Goal: Check status: Check status

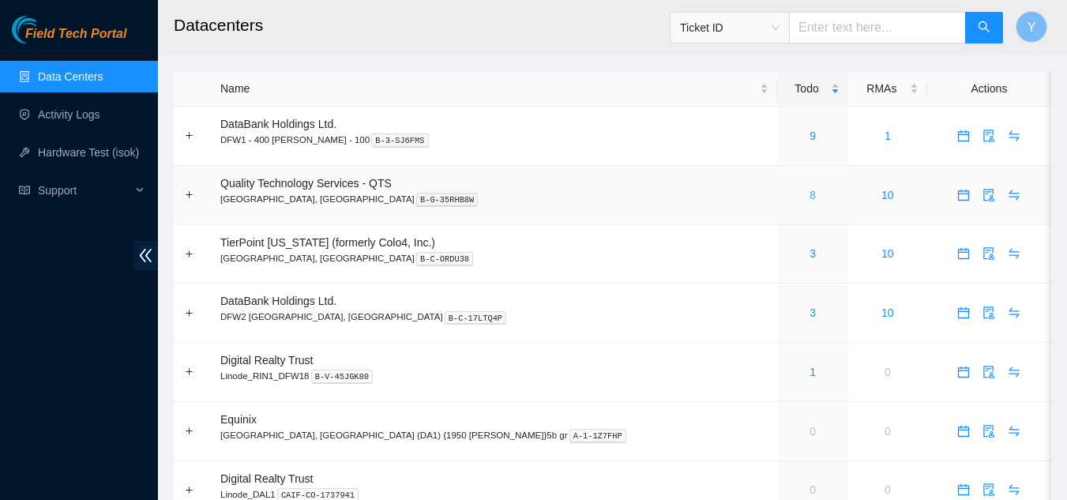
click at [810, 195] on link "8" at bounding box center [813, 195] width 6 height 13
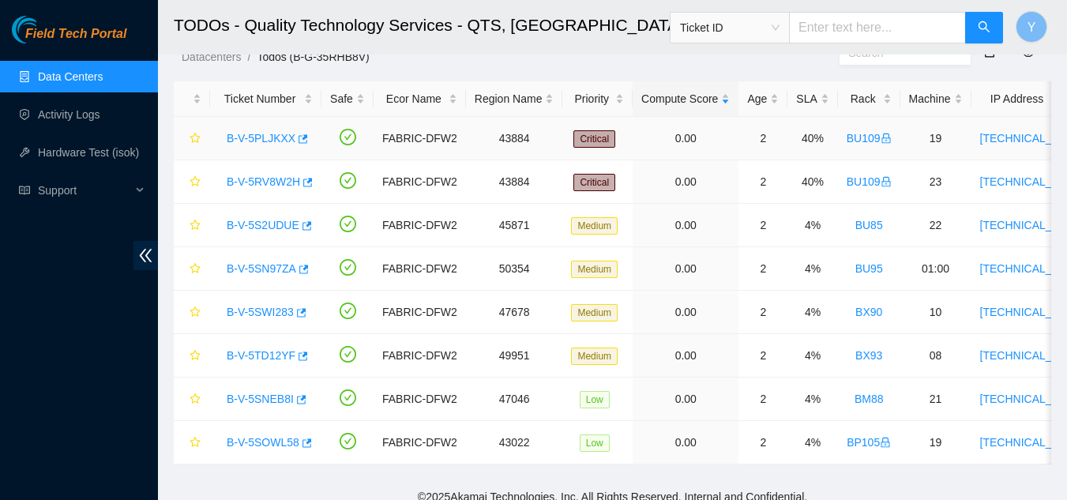
scroll to position [78, 0]
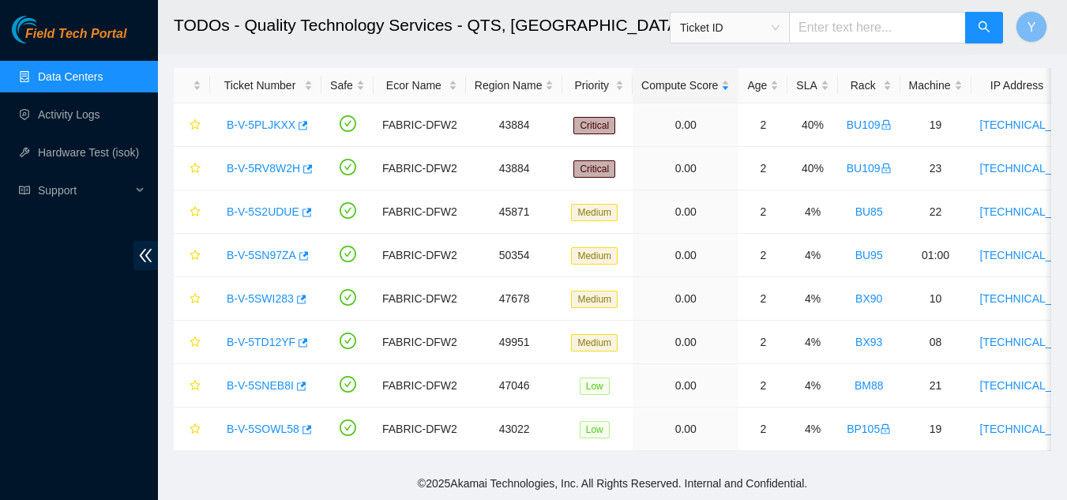
click at [85, 82] on link "Data Centers" at bounding box center [70, 76] width 65 height 13
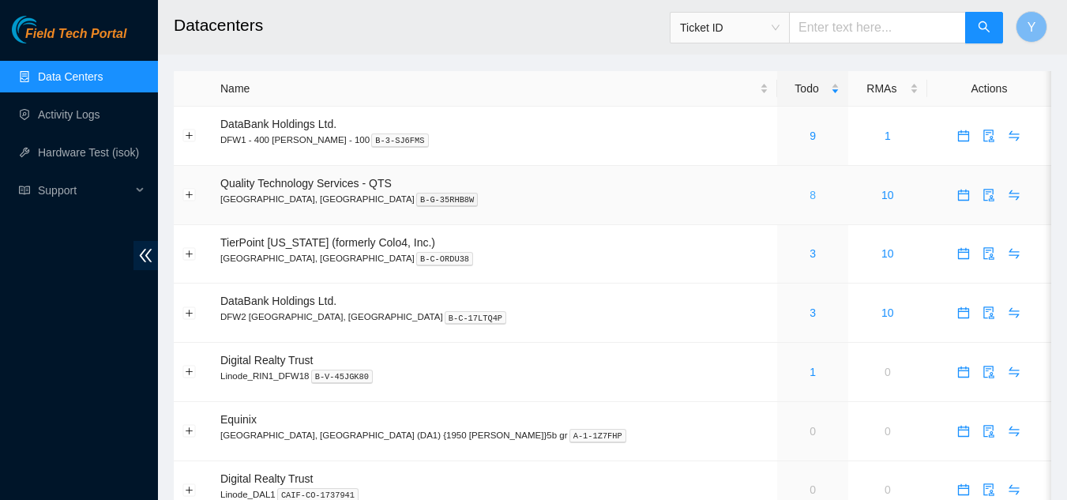
click at [810, 197] on link "8" at bounding box center [813, 195] width 6 height 13
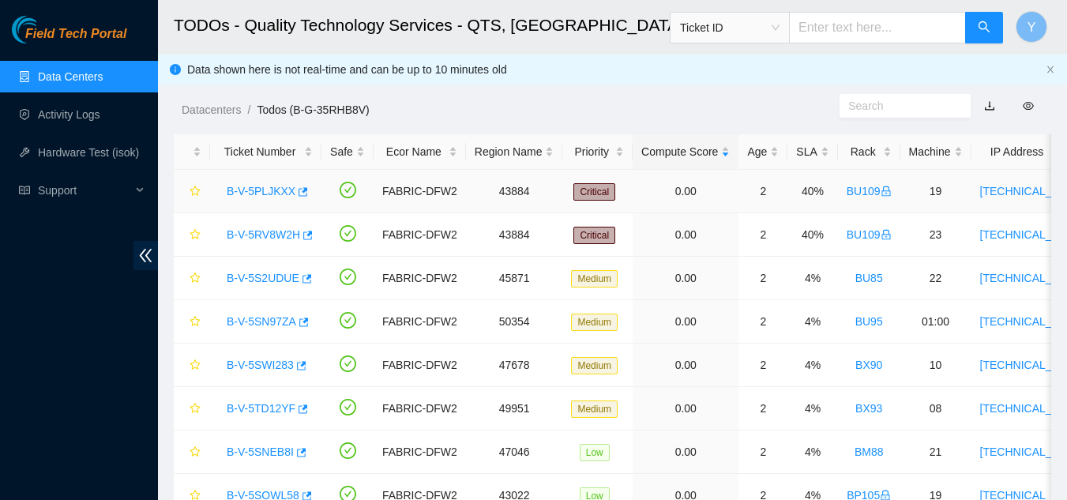
click at [274, 190] on link "B-V-5PLJKXX" at bounding box center [261, 191] width 69 height 13
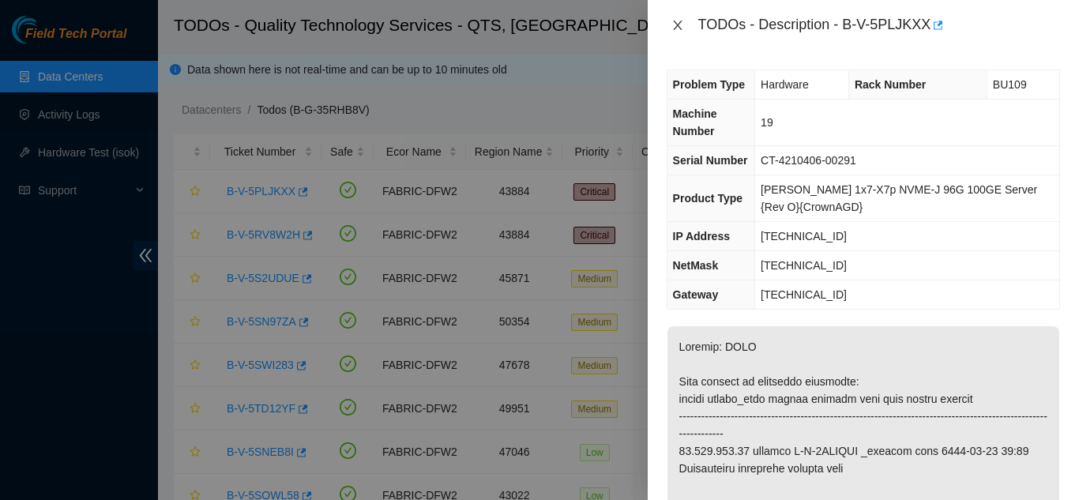
click at [678, 28] on icon "close" at bounding box center [677, 25] width 13 height 13
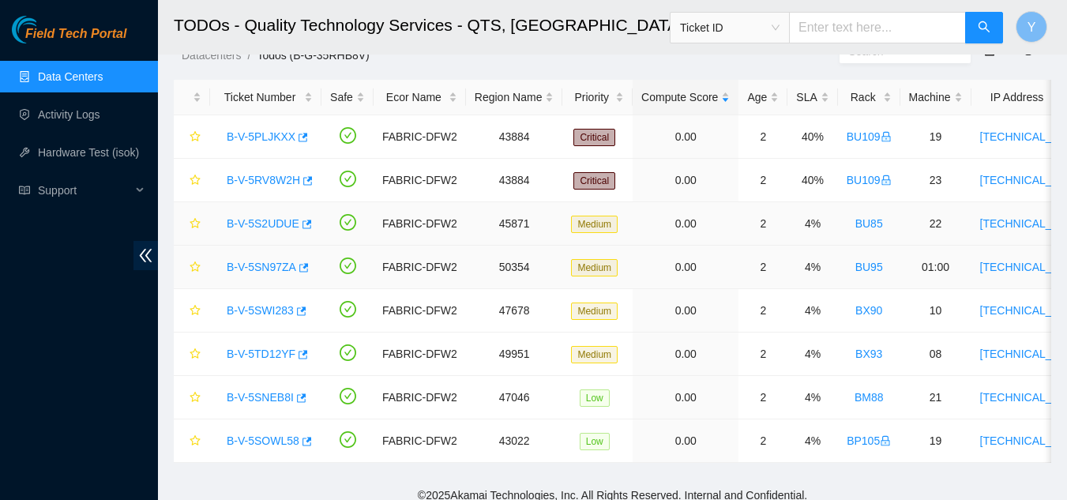
scroll to position [78, 0]
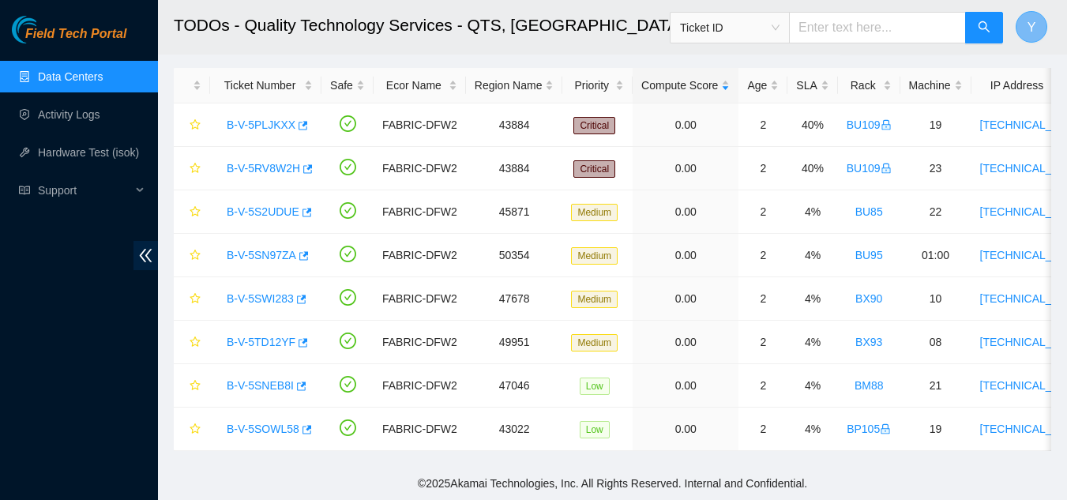
click at [1032, 22] on span "Y" at bounding box center [1032, 27] width 9 height 20
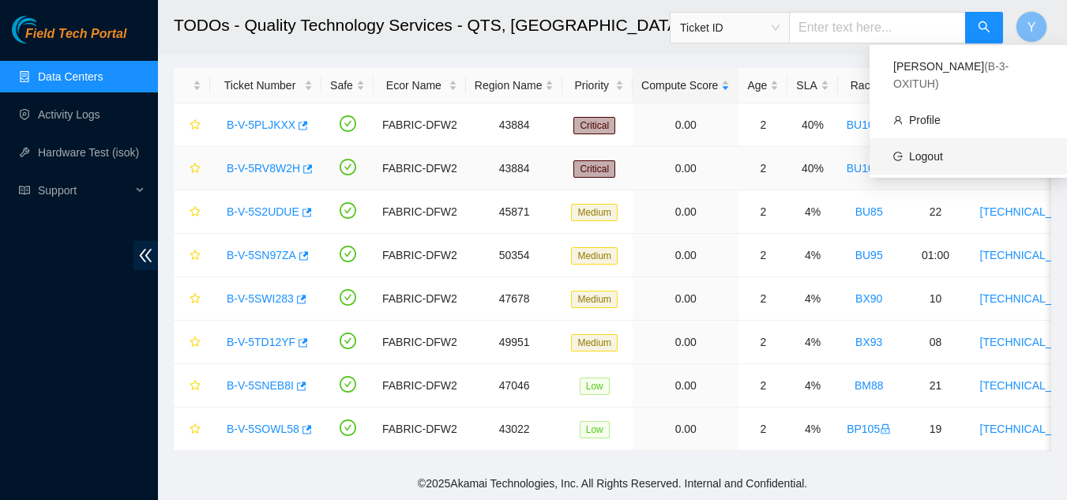
click at [920, 150] on link "Logout" at bounding box center [926, 156] width 34 height 13
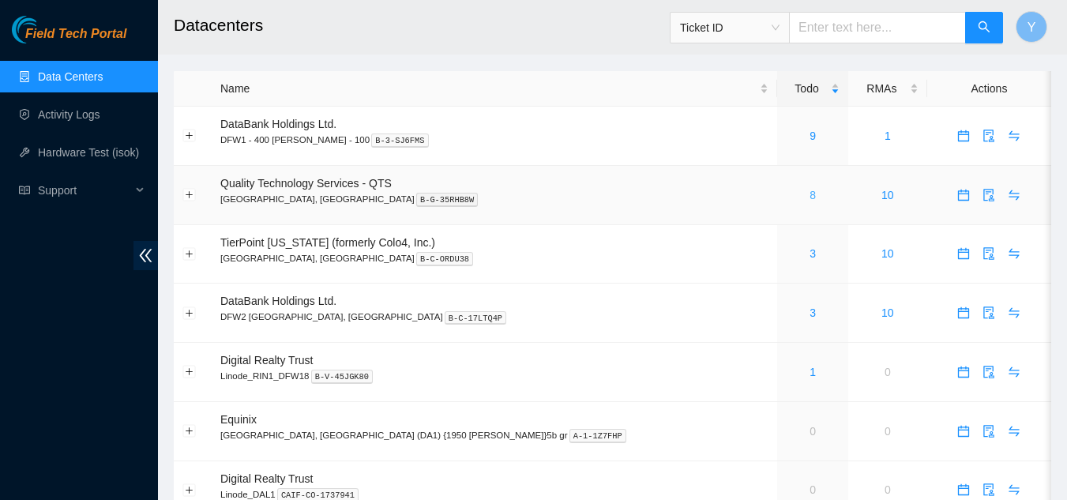
click at [810, 194] on link "8" at bounding box center [813, 195] width 6 height 13
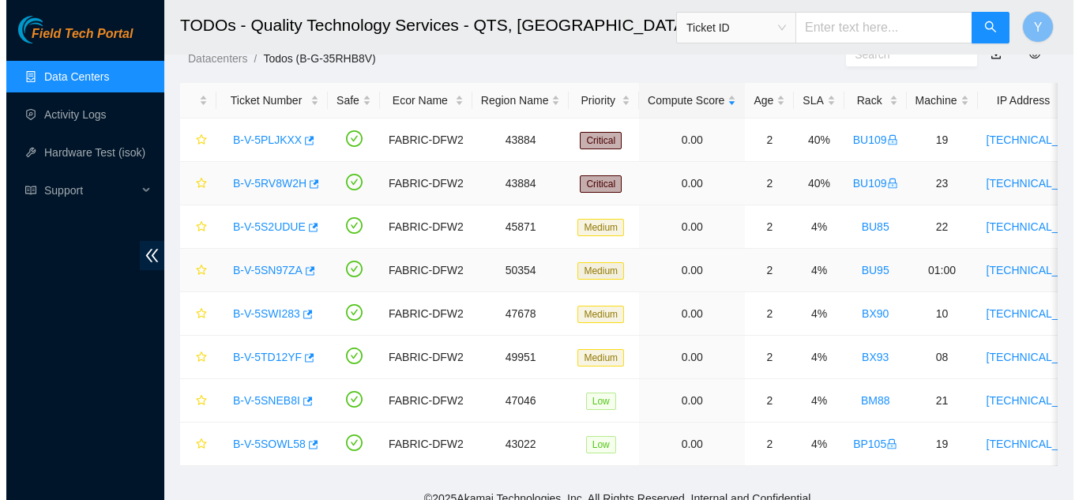
scroll to position [78, 0]
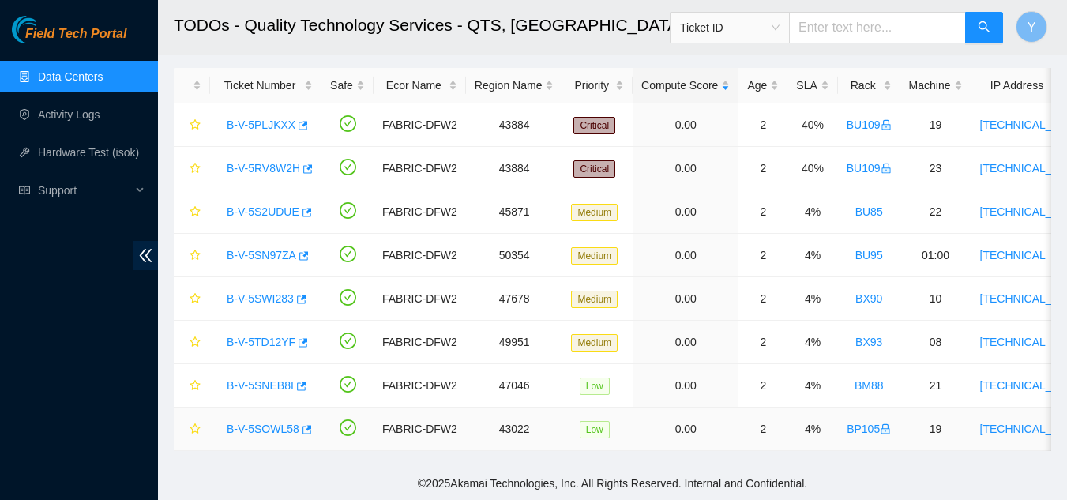
click at [264, 423] on link "B-V-5SOWL58" at bounding box center [263, 429] width 73 height 13
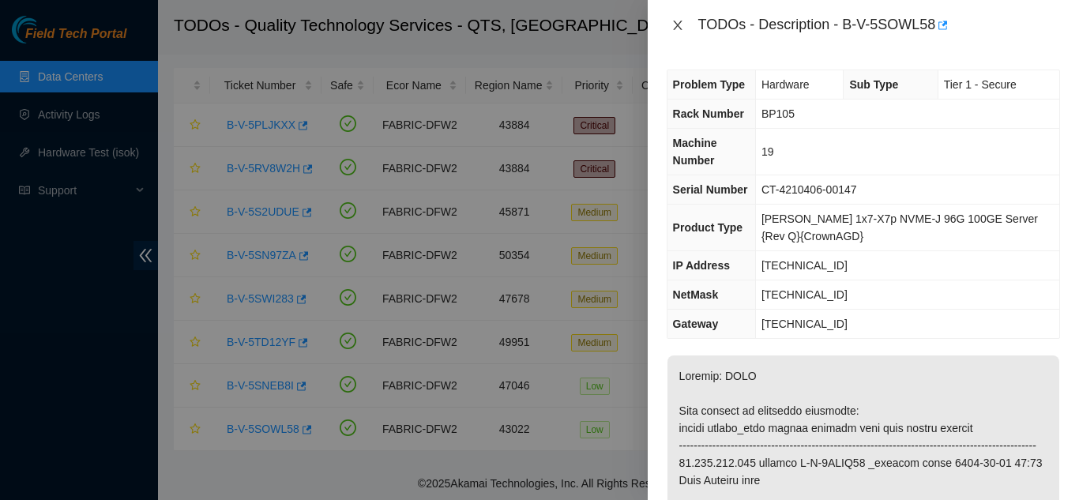
click at [680, 25] on icon "close" at bounding box center [677, 25] width 13 height 13
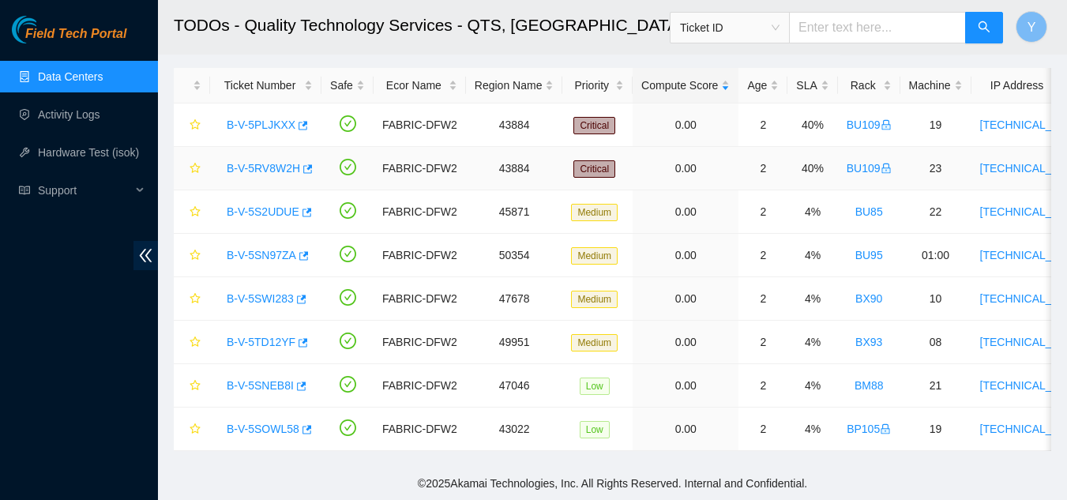
click at [257, 162] on link "B-V-5RV8W2H" at bounding box center [263, 168] width 73 height 13
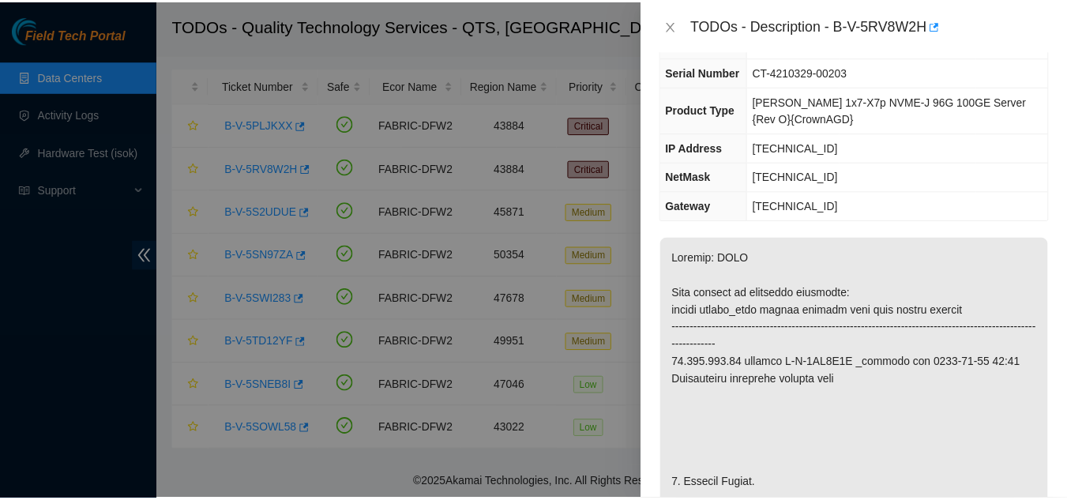
scroll to position [79, 0]
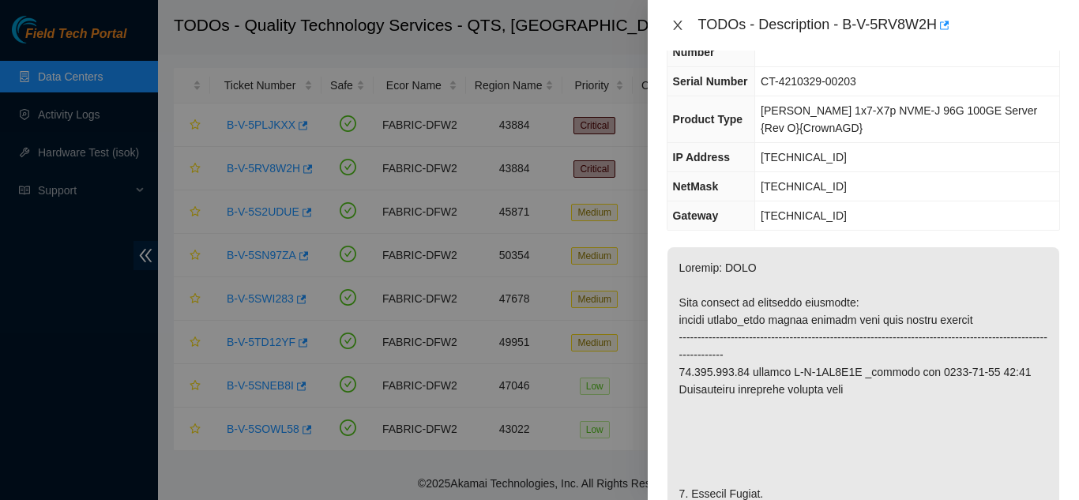
click at [680, 29] on icon "close" at bounding box center [677, 25] width 9 height 9
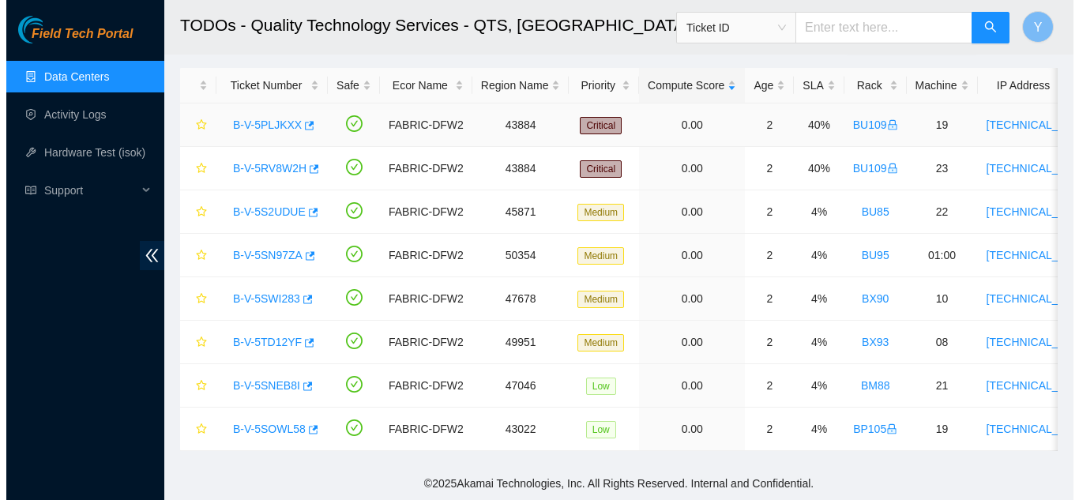
scroll to position [96, 0]
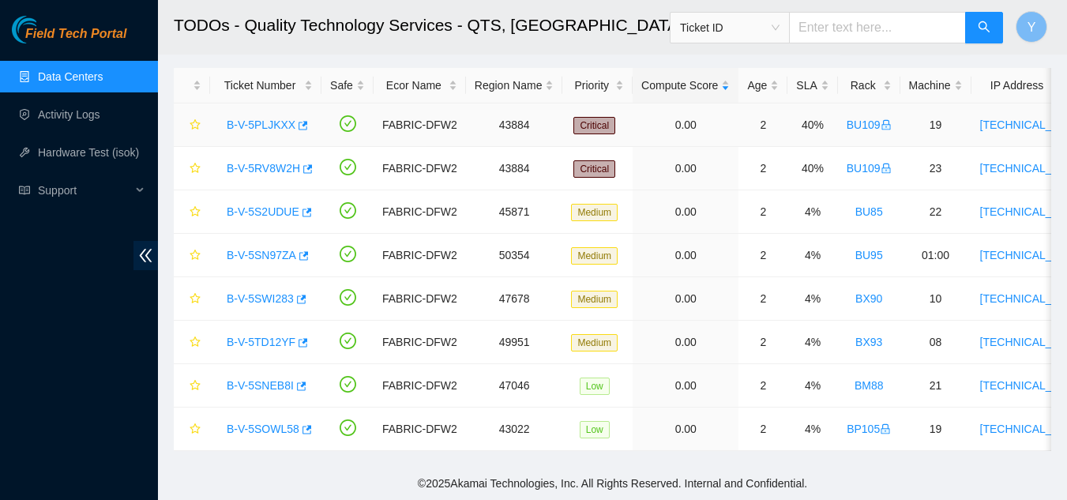
click at [262, 118] on link "B-V-5PLJKXX" at bounding box center [261, 124] width 69 height 13
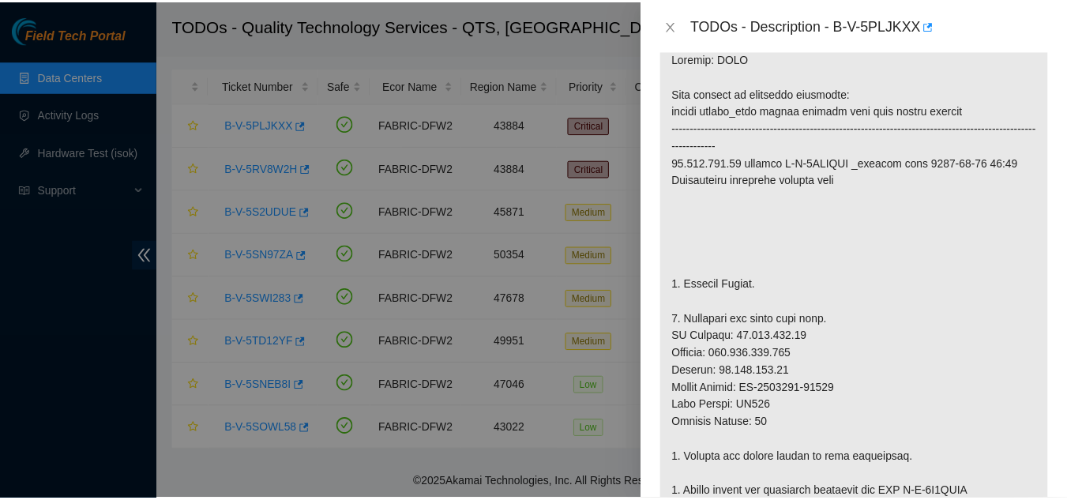
scroll to position [316, 0]
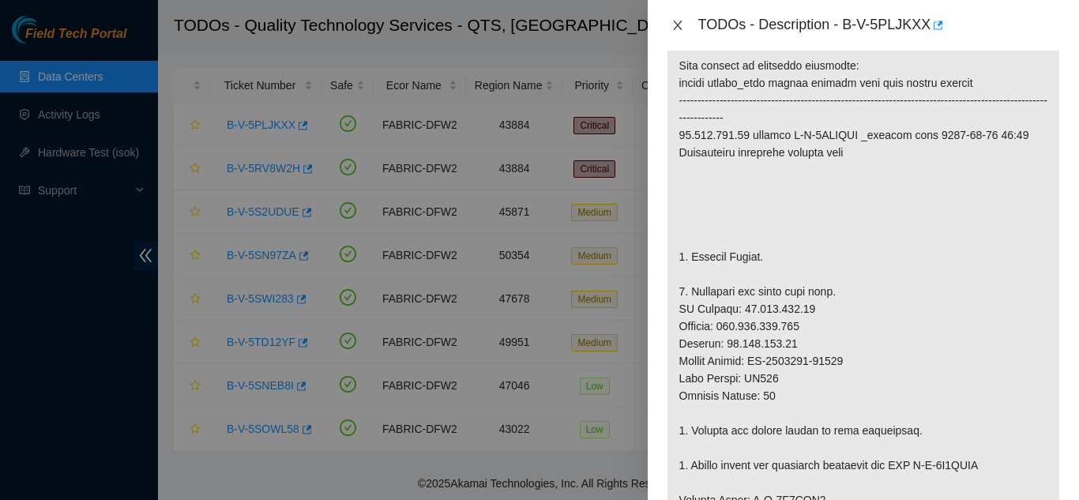
click at [680, 29] on icon "close" at bounding box center [677, 25] width 13 height 13
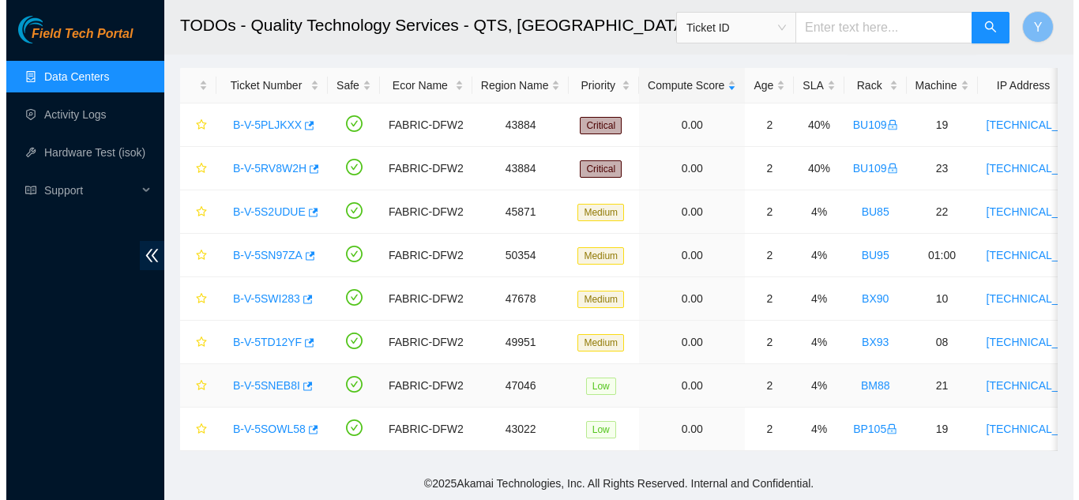
scroll to position [333, 0]
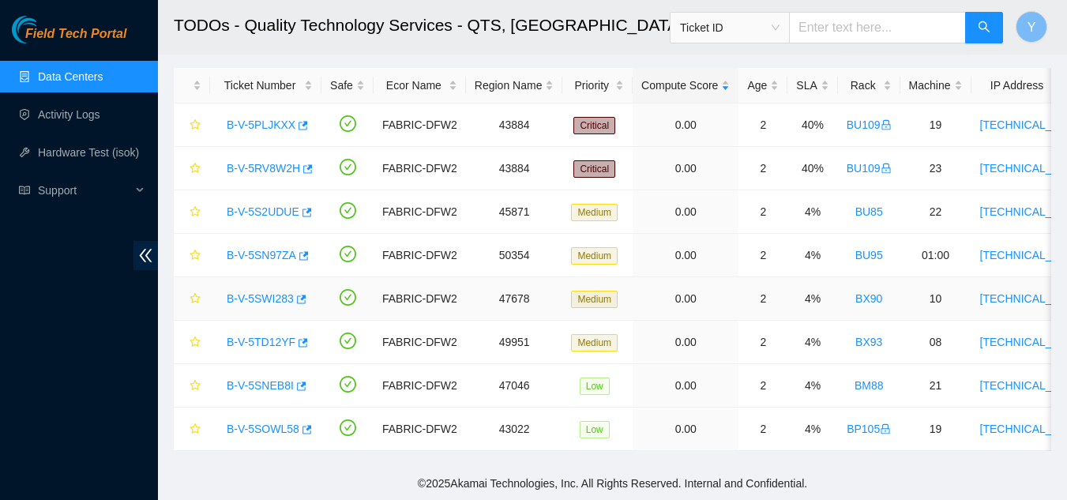
click at [278, 292] on link "B-V-5SWI283" at bounding box center [260, 298] width 67 height 13
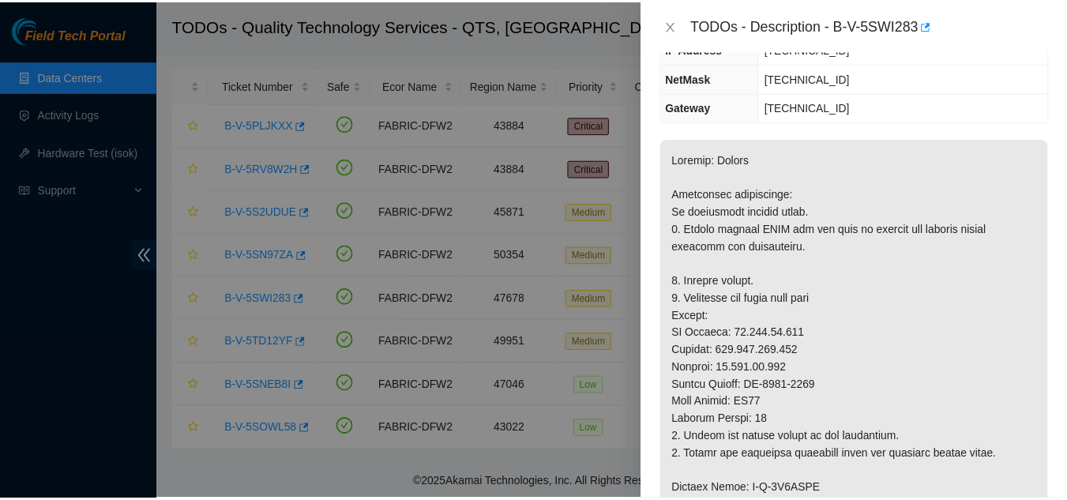
scroll to position [158, 0]
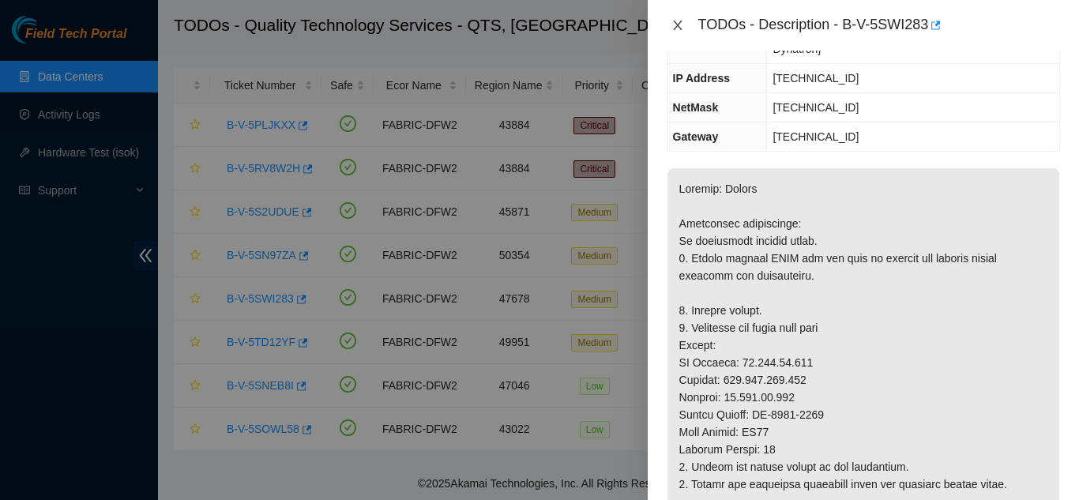
drag, startPoint x: 675, startPoint y: 26, endPoint x: 668, endPoint y: 31, distance: 8.5
click at [670, 28] on button "Close" at bounding box center [678, 25] width 22 height 15
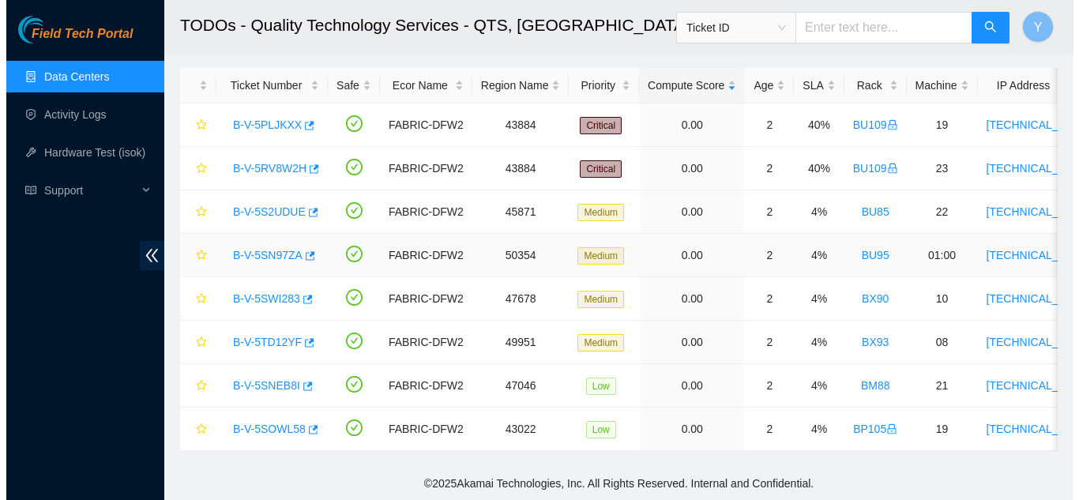
scroll to position [193, 0]
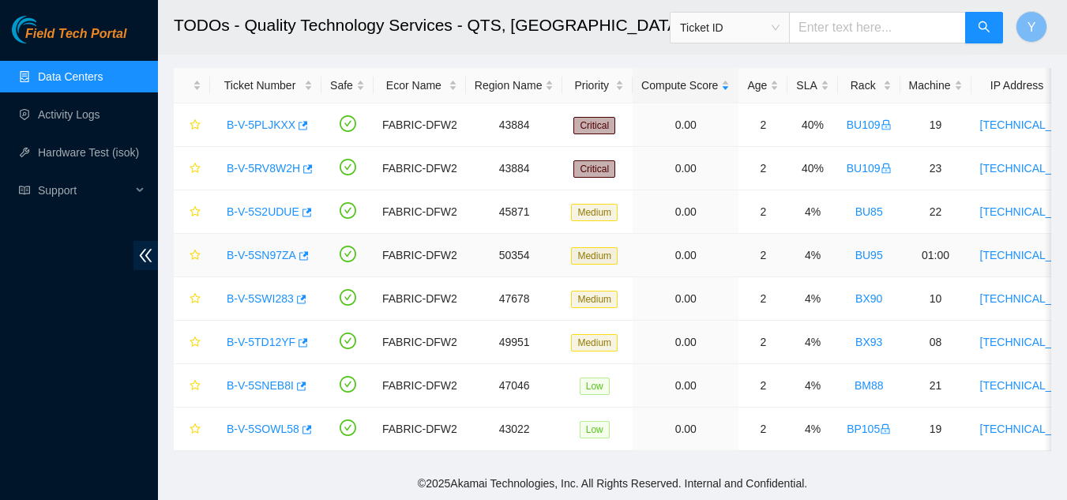
click at [263, 249] on link "B-V-5SN97ZA" at bounding box center [262, 255] width 70 height 13
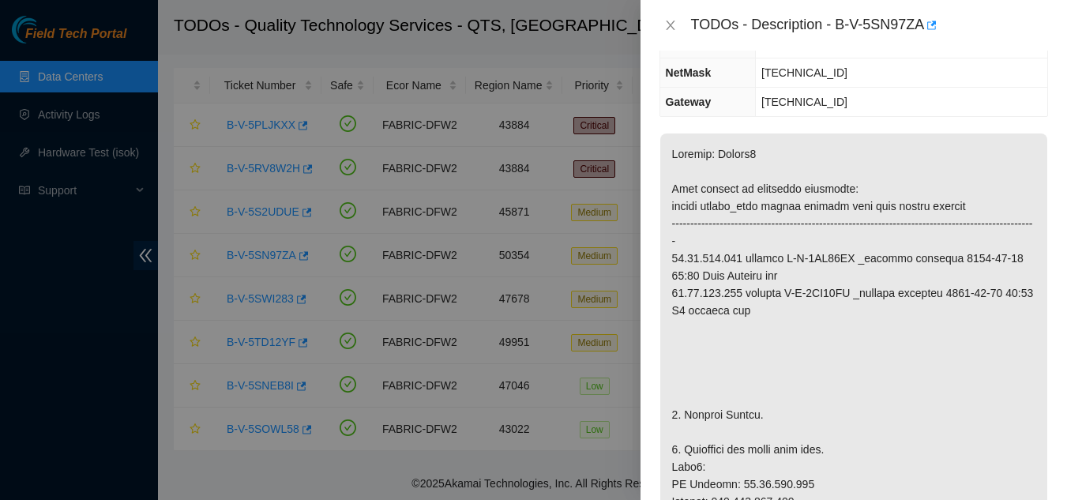
scroll to position [141, 0]
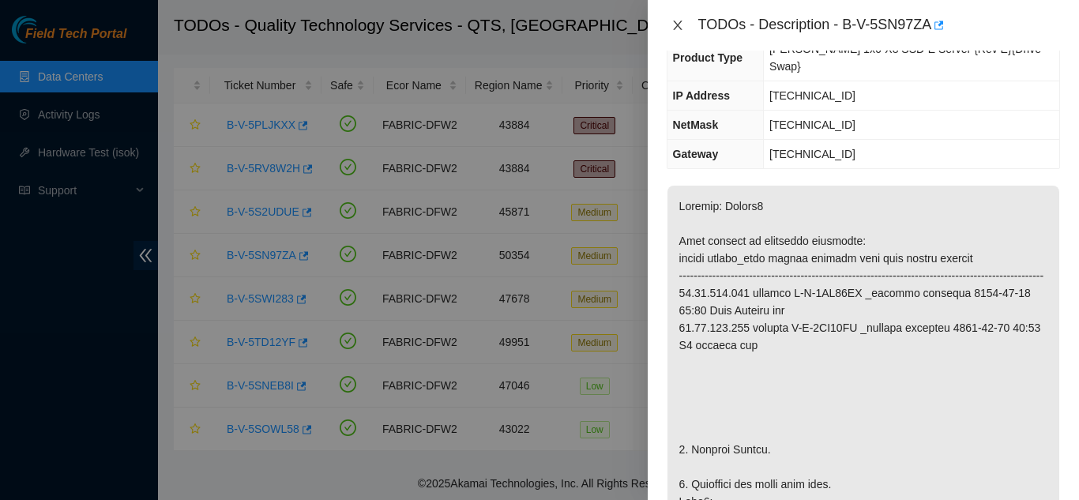
click at [674, 29] on icon "close" at bounding box center [677, 25] width 9 height 9
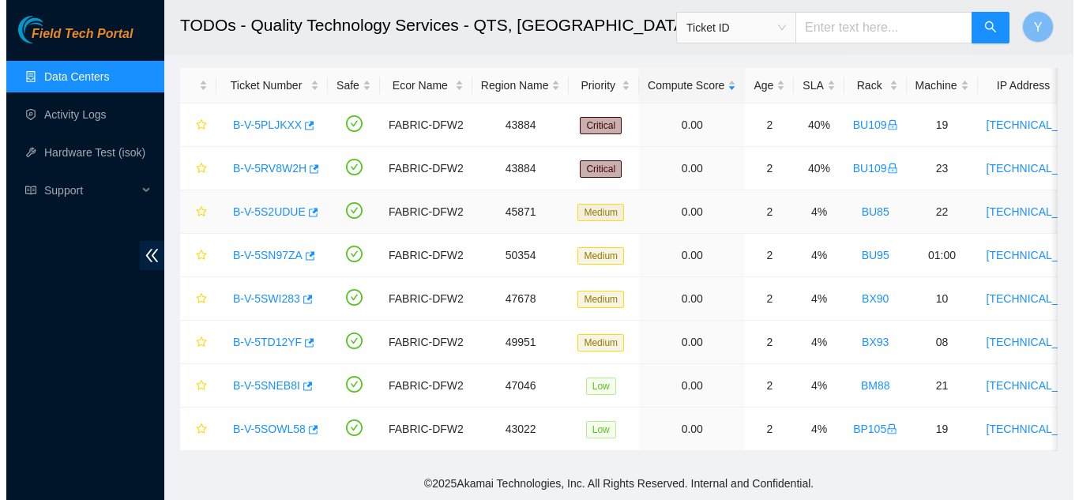
scroll to position [193, 0]
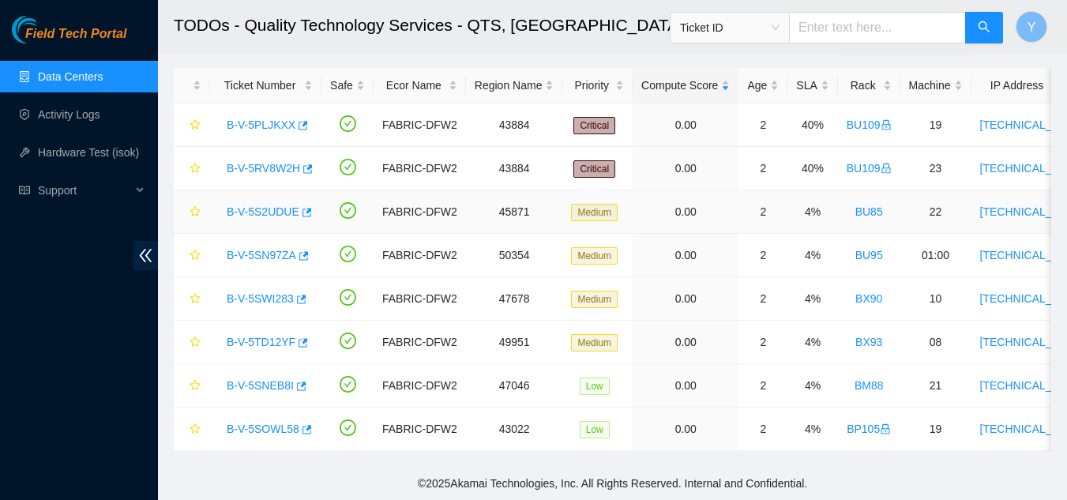
click at [276, 205] on link "B-V-5S2UDUE" at bounding box center [263, 211] width 73 height 13
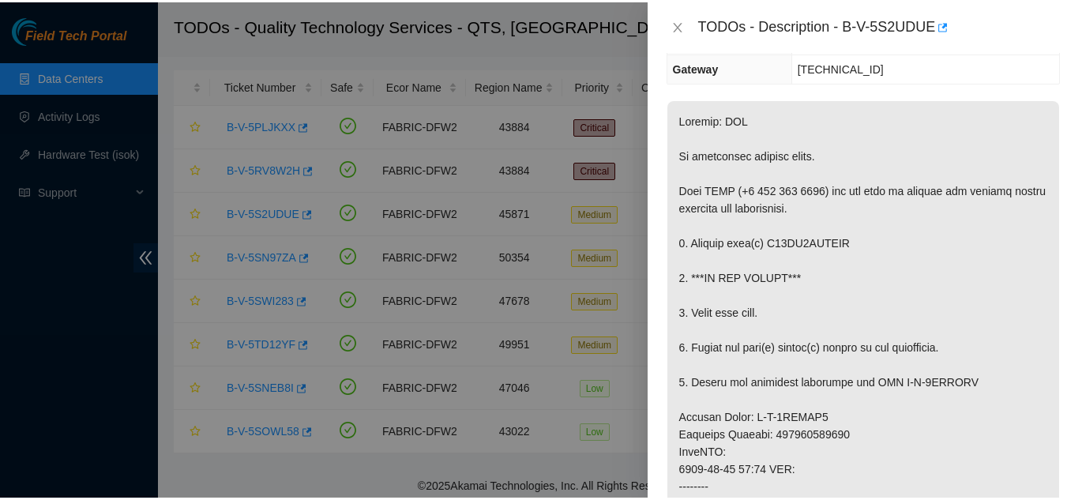
scroll to position [141, 0]
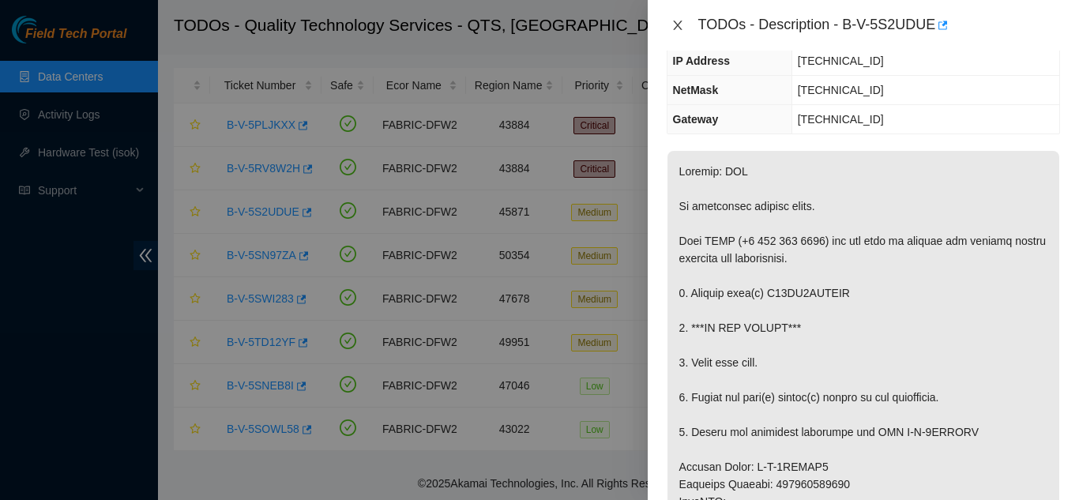
drag, startPoint x: 677, startPoint y: 27, endPoint x: 742, endPoint y: 134, distance: 125.4
click at [675, 30] on icon "close" at bounding box center [677, 25] width 13 height 13
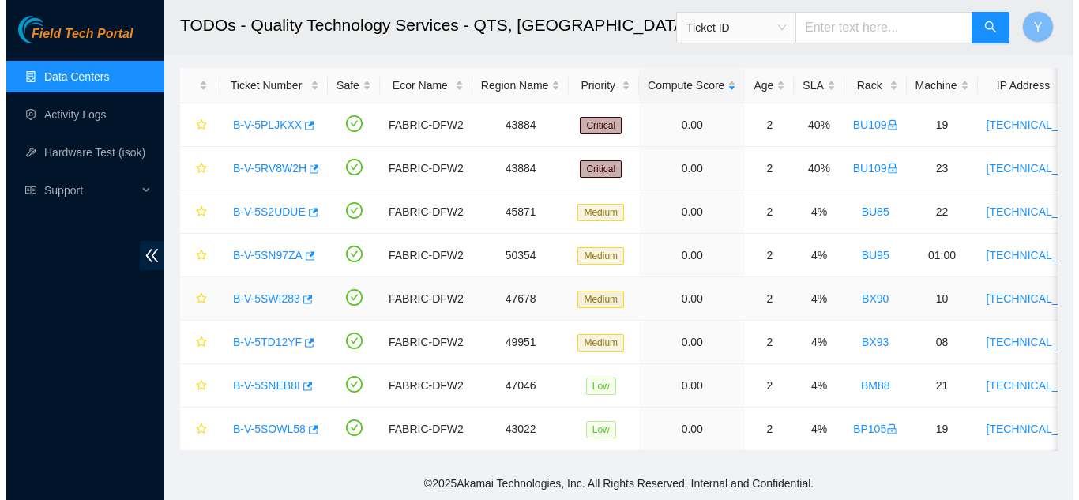
scroll to position [193, 0]
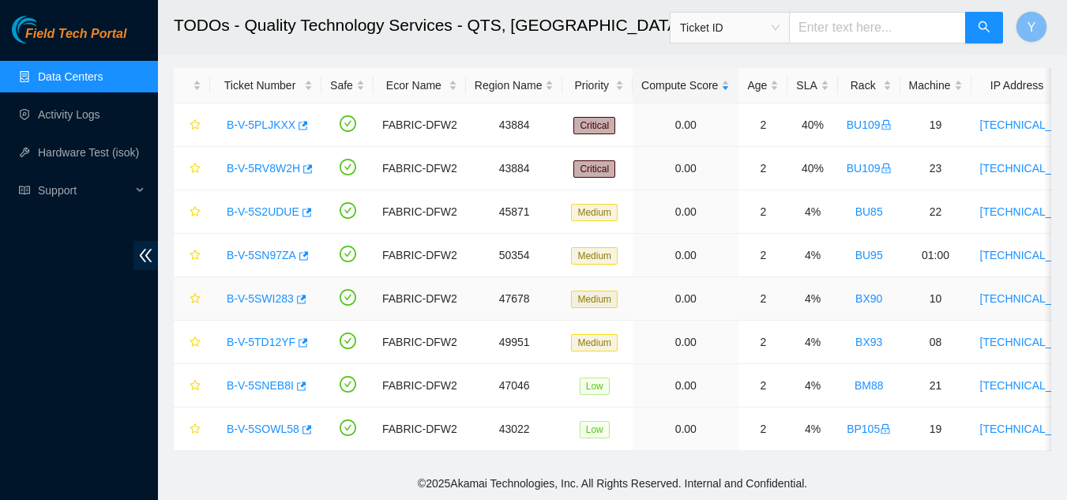
click at [246, 292] on link "B-V-5SWI283" at bounding box center [260, 298] width 67 height 13
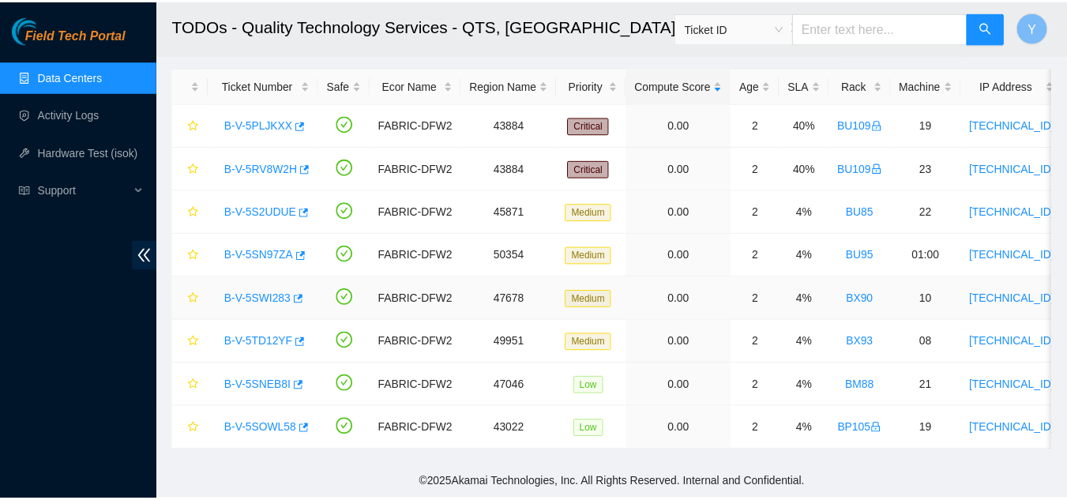
scroll to position [158, 0]
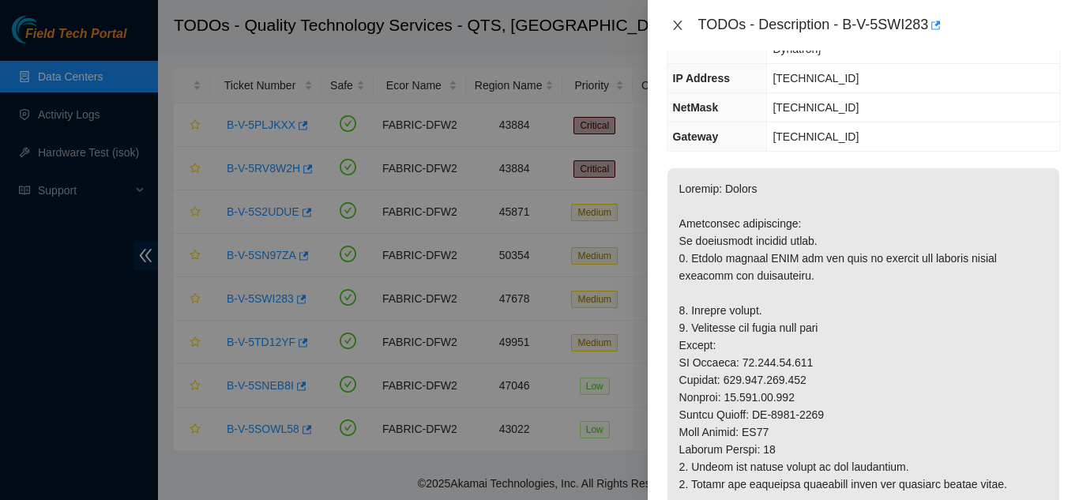
drag, startPoint x: 679, startPoint y: 24, endPoint x: 693, endPoint y: 53, distance: 31.8
click at [679, 26] on icon "close" at bounding box center [677, 25] width 13 height 13
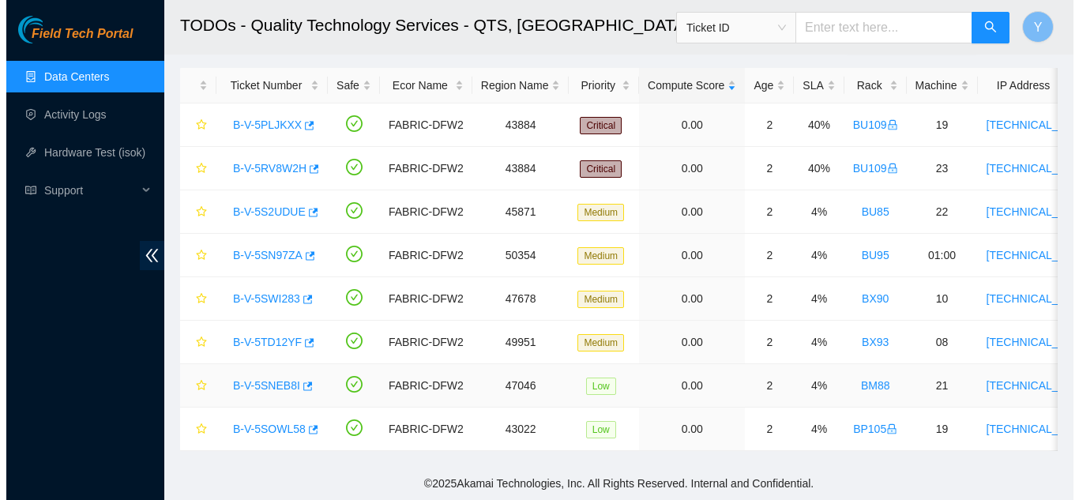
scroll to position [193, 0]
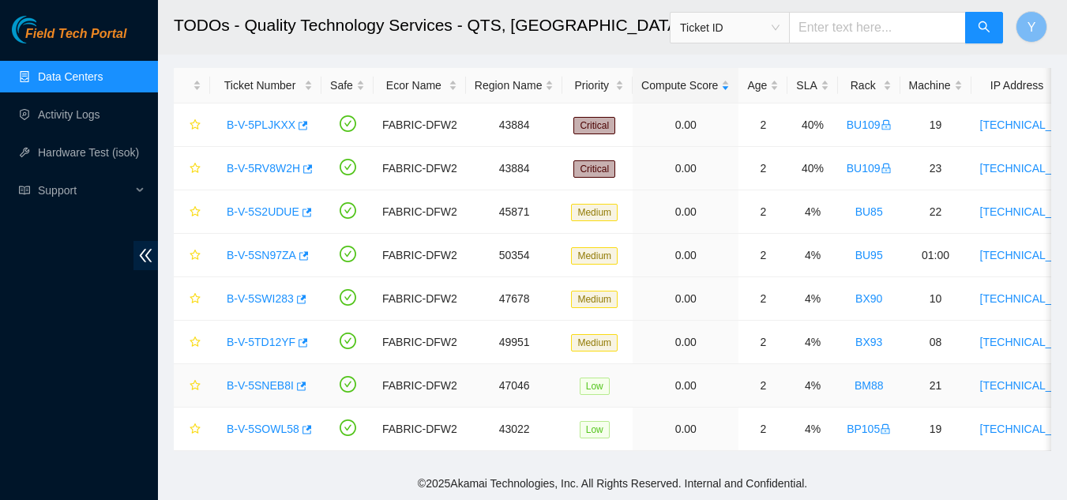
click at [248, 379] on link "B-V-5SNEB8I" at bounding box center [260, 385] width 67 height 13
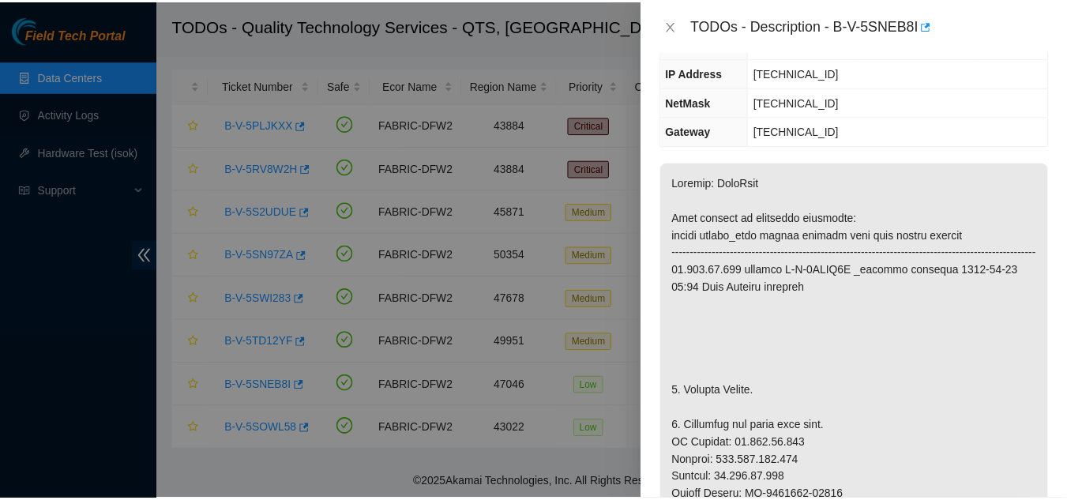
scroll to position [158, 0]
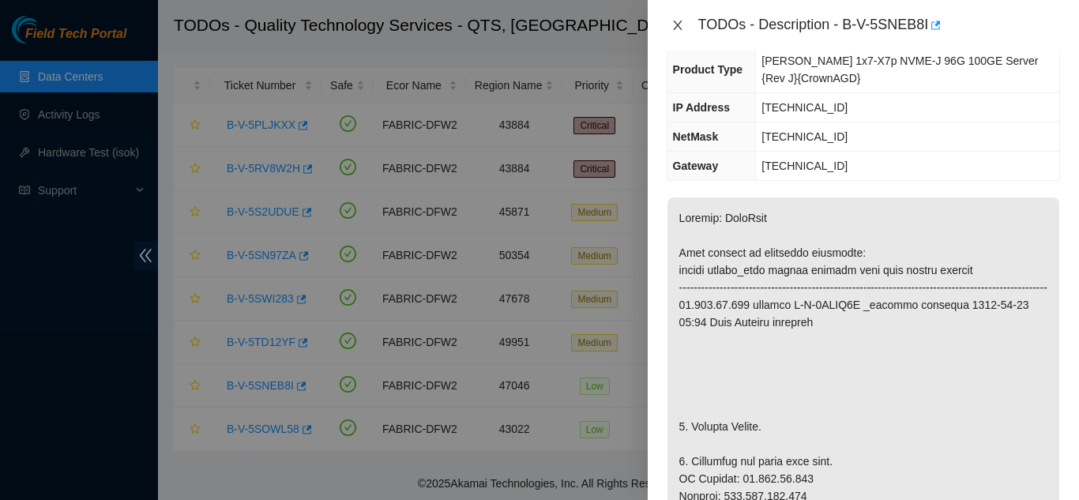
click at [677, 28] on icon "close" at bounding box center [677, 25] width 13 height 13
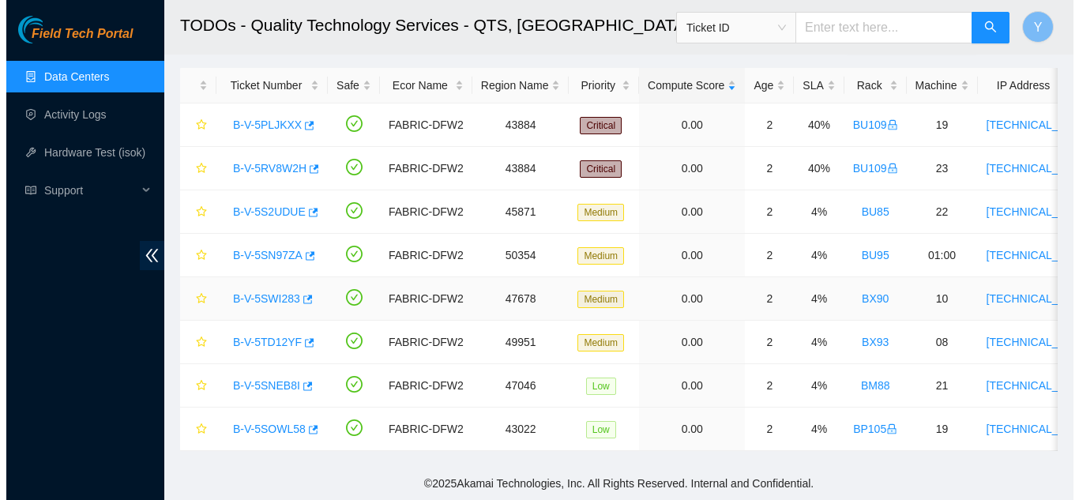
scroll to position [193, 0]
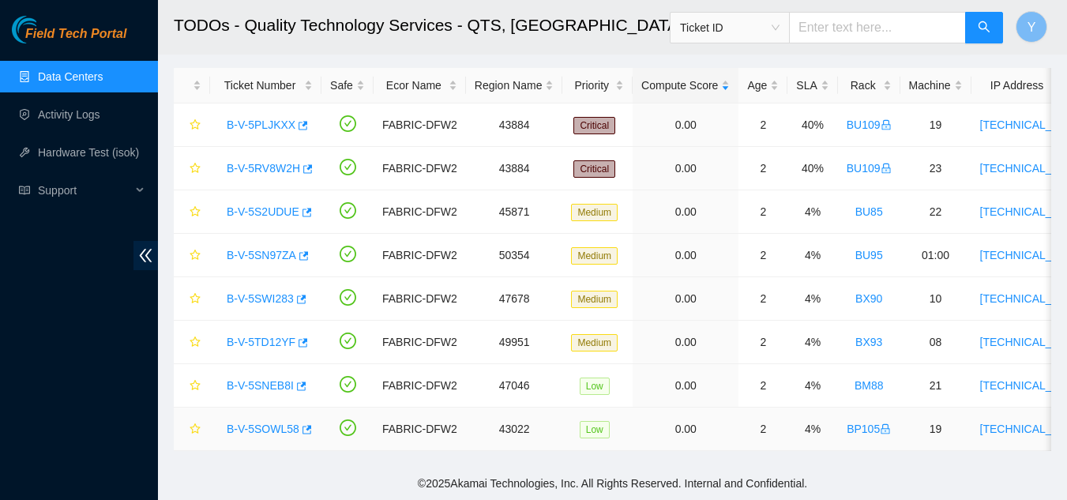
click at [266, 423] on link "B-V-5SOWL58" at bounding box center [263, 429] width 73 height 13
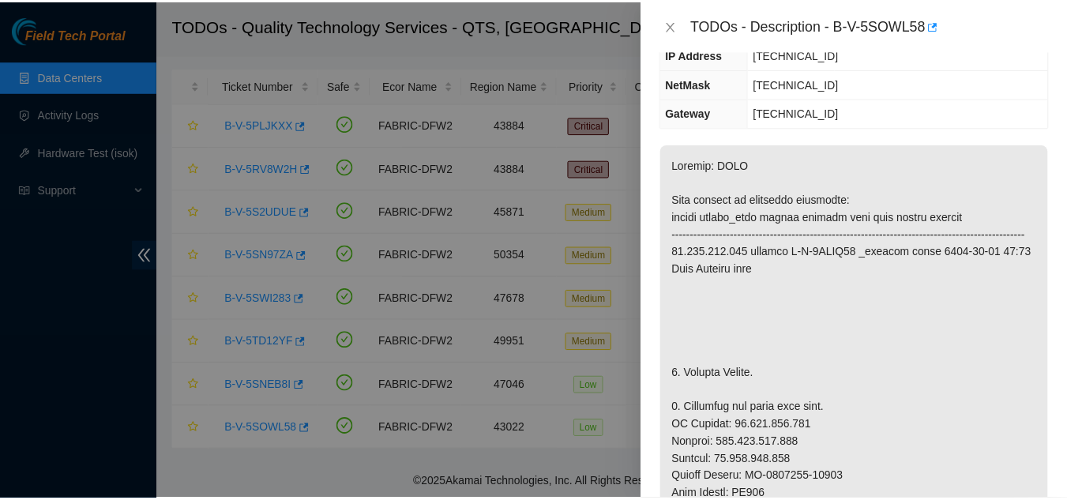
scroll to position [237, 0]
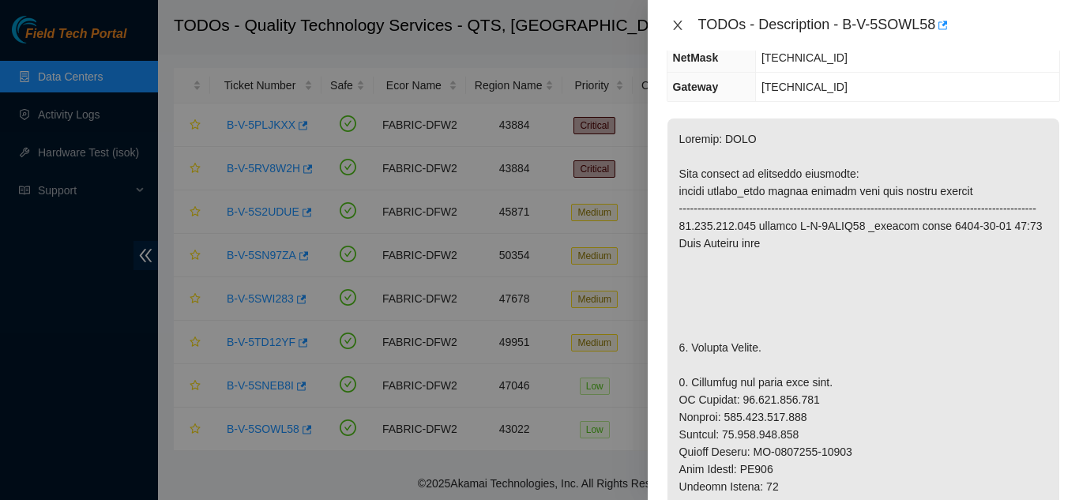
click at [676, 24] on icon "close" at bounding box center [677, 25] width 13 height 13
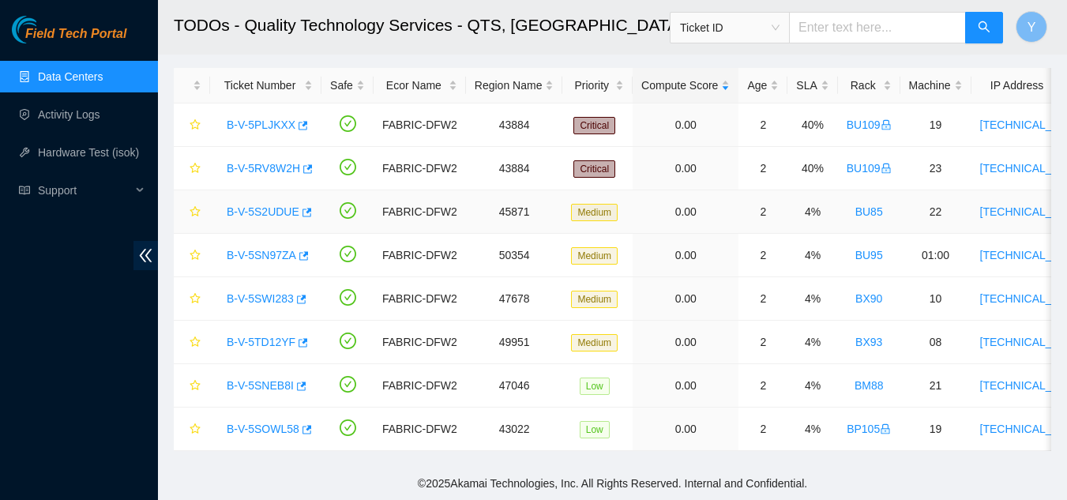
scroll to position [254, 0]
click at [92, 76] on link "Data Centers" at bounding box center [70, 76] width 65 height 13
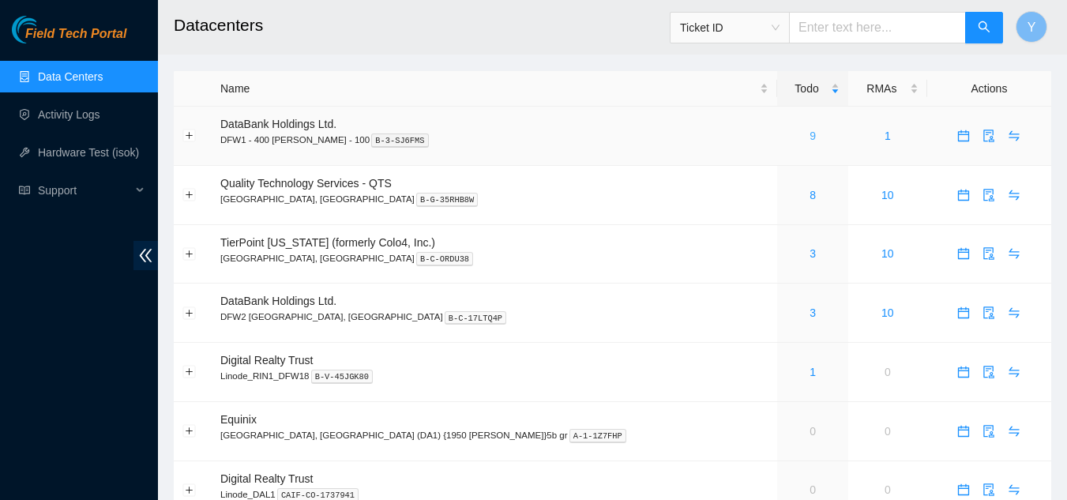
click at [810, 137] on link "9" at bounding box center [813, 136] width 6 height 13
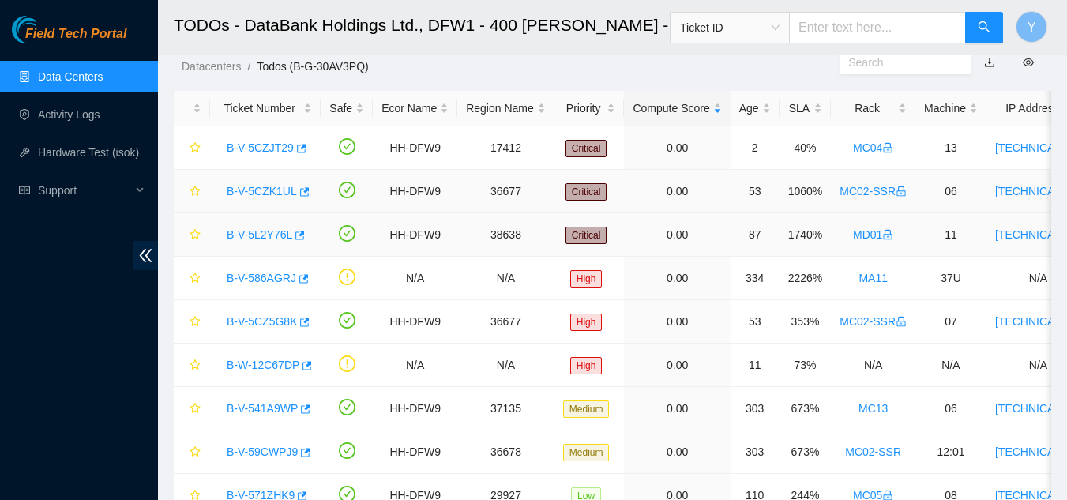
scroll to position [79, 0]
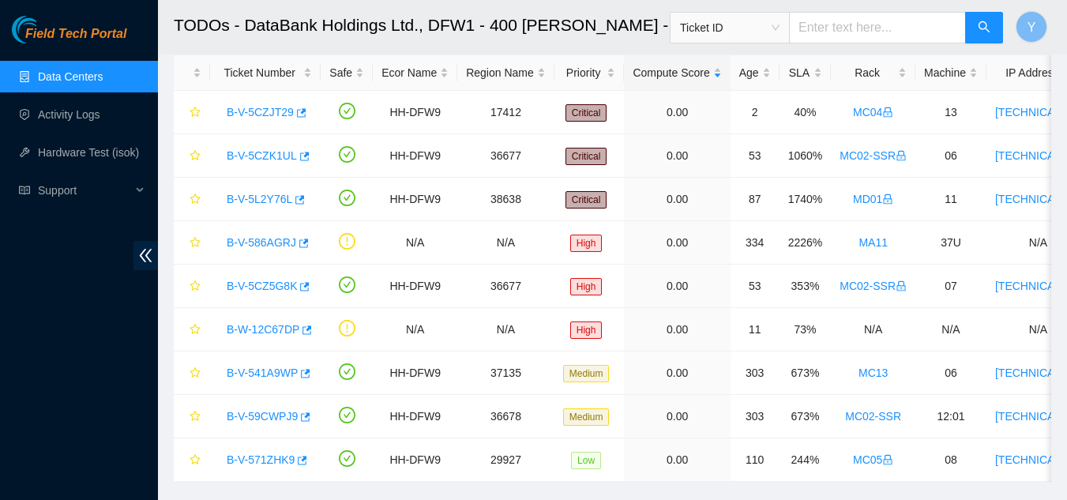
click at [101, 76] on link "Data Centers" at bounding box center [70, 76] width 65 height 13
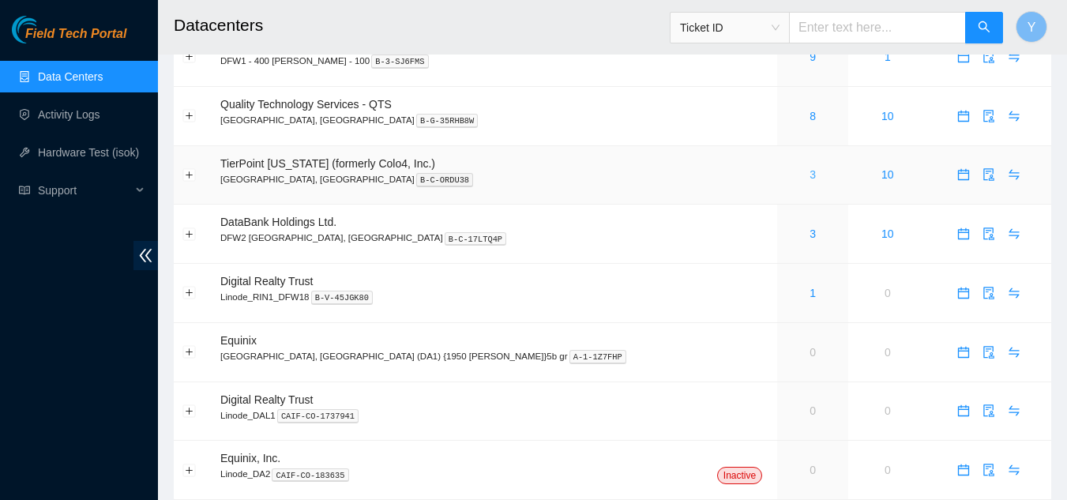
click at [810, 174] on link "3" at bounding box center [813, 174] width 6 height 13
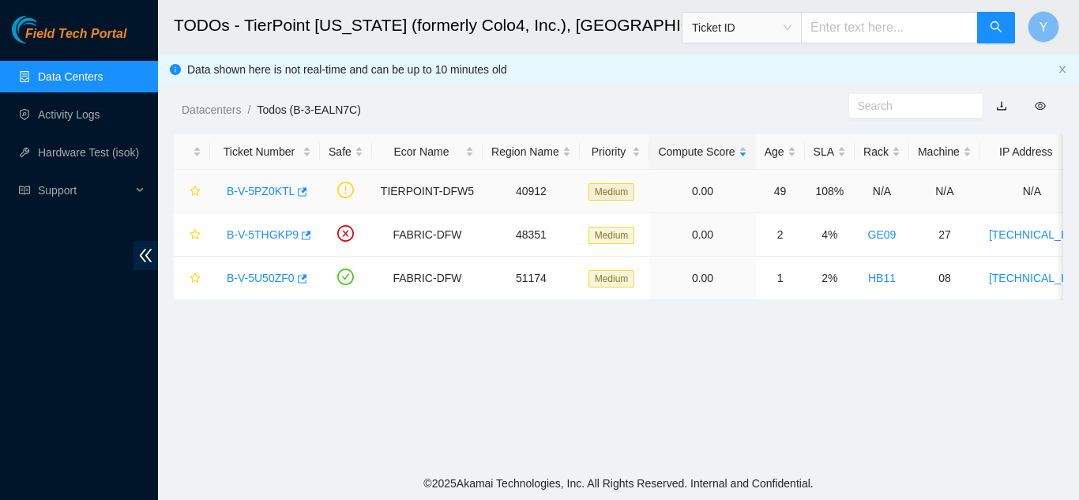
click at [258, 192] on link "B-V-5PZ0KTL" at bounding box center [261, 191] width 68 height 13
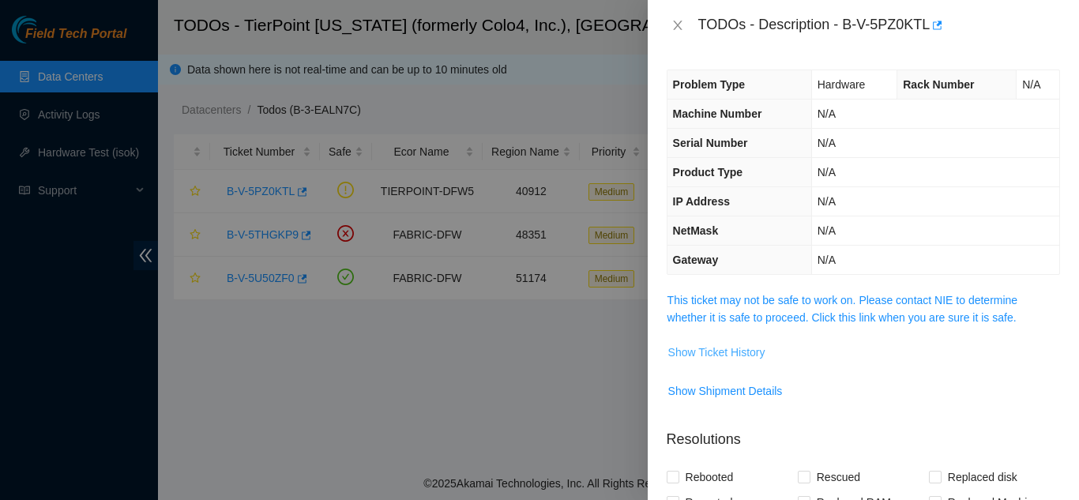
click at [723, 350] on span "Show Ticket History" at bounding box center [716, 352] width 97 height 17
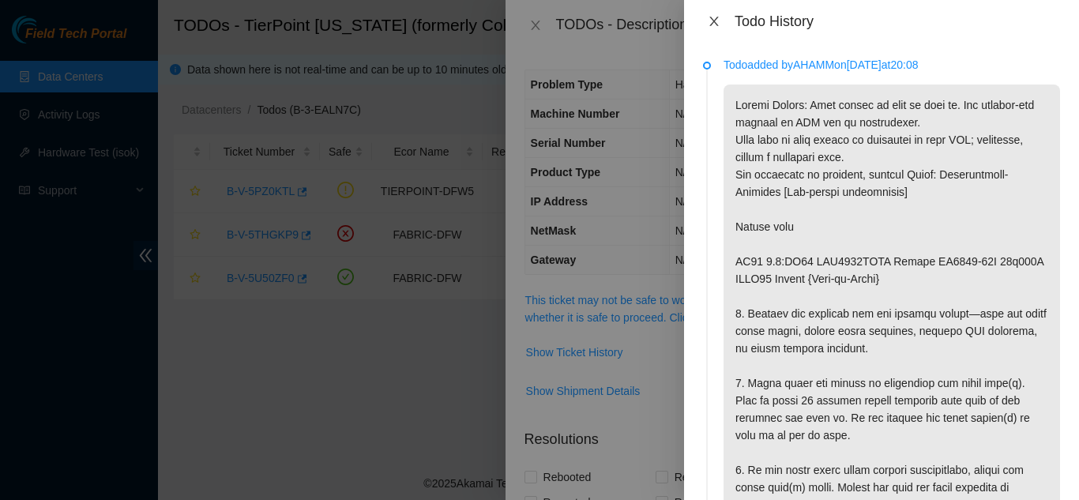
click at [712, 21] on icon "close" at bounding box center [714, 21] width 13 height 13
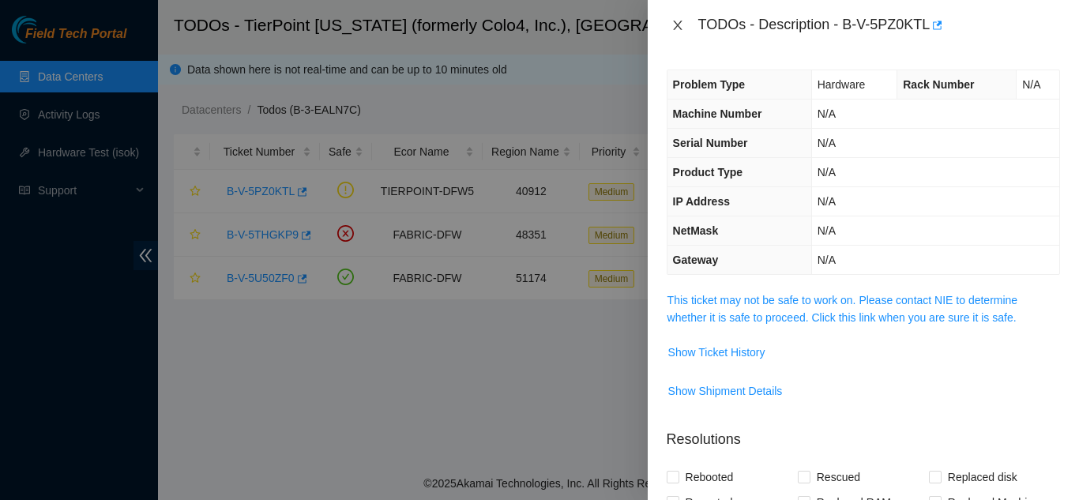
click at [677, 28] on icon "close" at bounding box center [677, 25] width 13 height 13
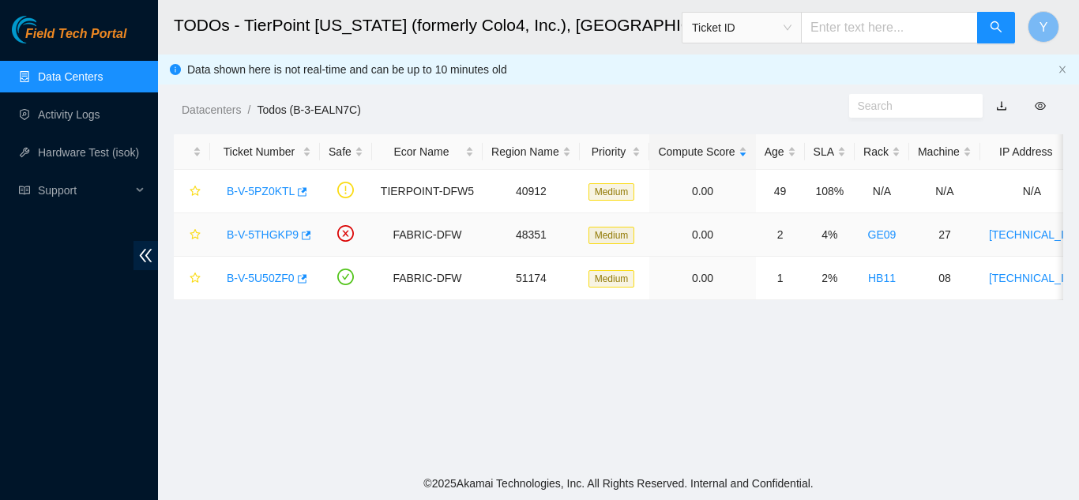
click at [271, 235] on link "B-V-5THGKP9" at bounding box center [263, 234] width 72 height 13
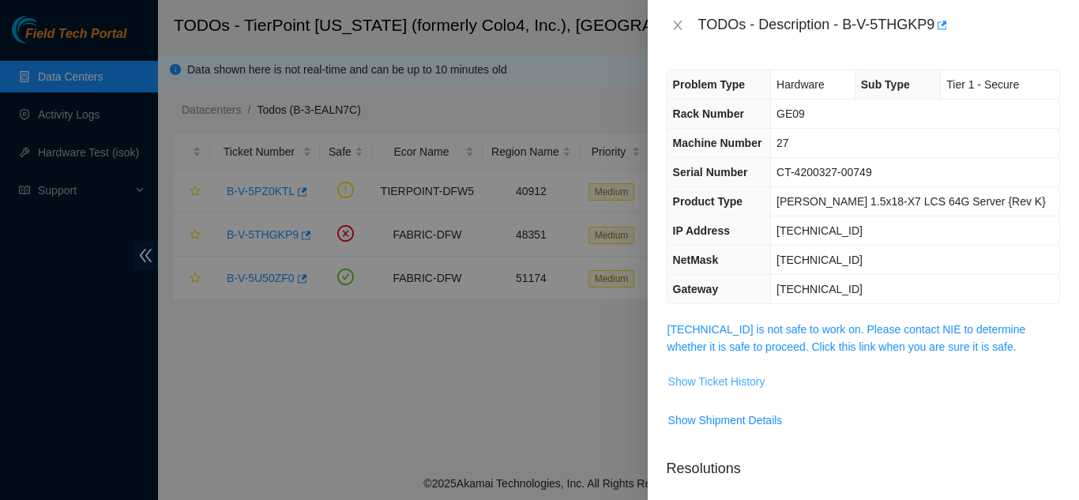
click at [678, 381] on span "Show Ticket History" at bounding box center [716, 381] width 97 height 17
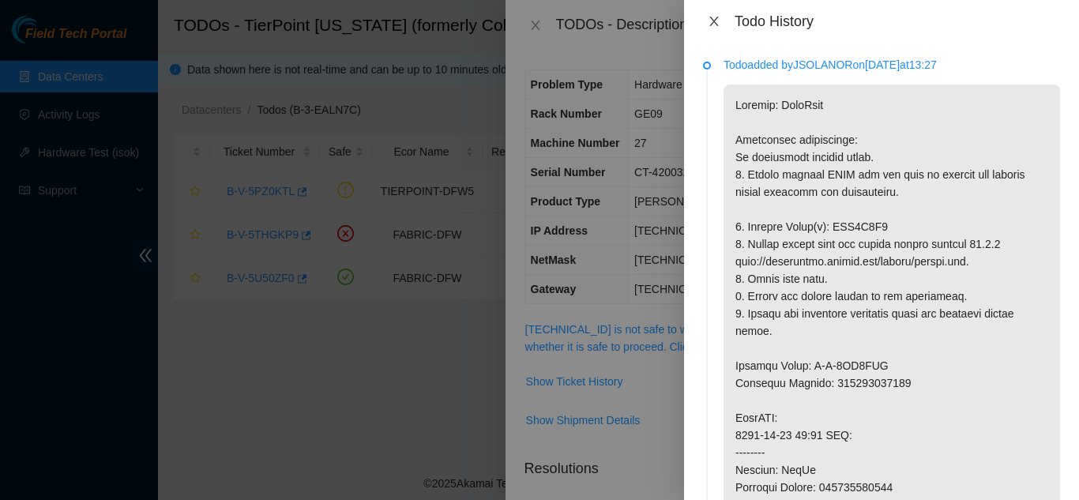
click at [714, 21] on icon "close" at bounding box center [713, 21] width 9 height 9
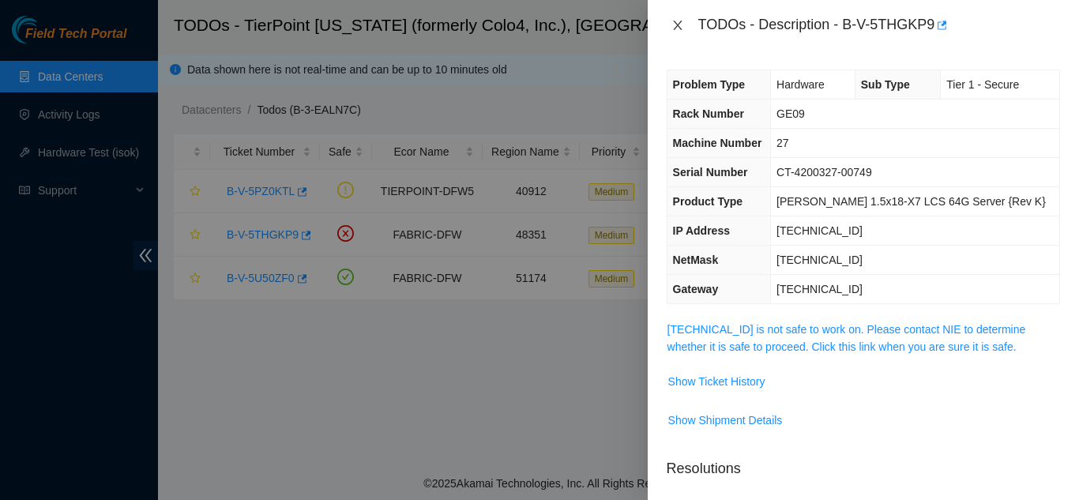
click at [681, 24] on icon "close" at bounding box center [677, 25] width 13 height 13
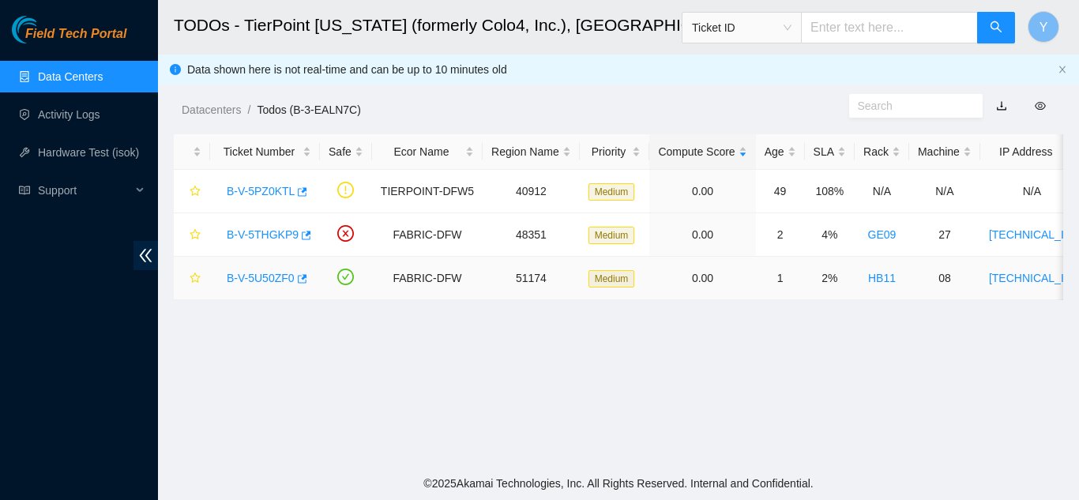
click at [257, 277] on link "B-V-5U50ZF0" at bounding box center [261, 278] width 68 height 13
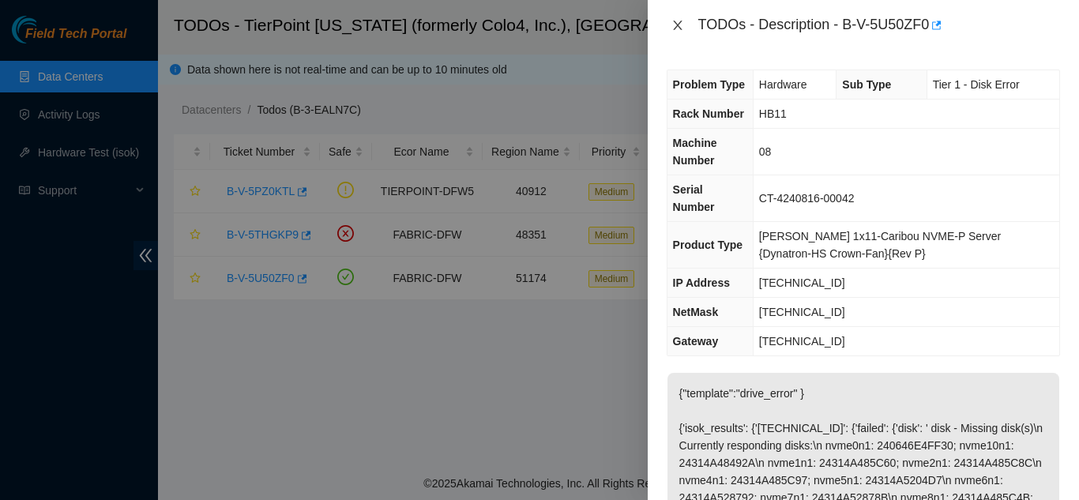
drag, startPoint x: 673, startPoint y: 24, endPoint x: 682, endPoint y: 25, distance: 8.7
click at [675, 27] on icon "close" at bounding box center [677, 25] width 13 height 13
